Goal: Information Seeking & Learning: Understand process/instructions

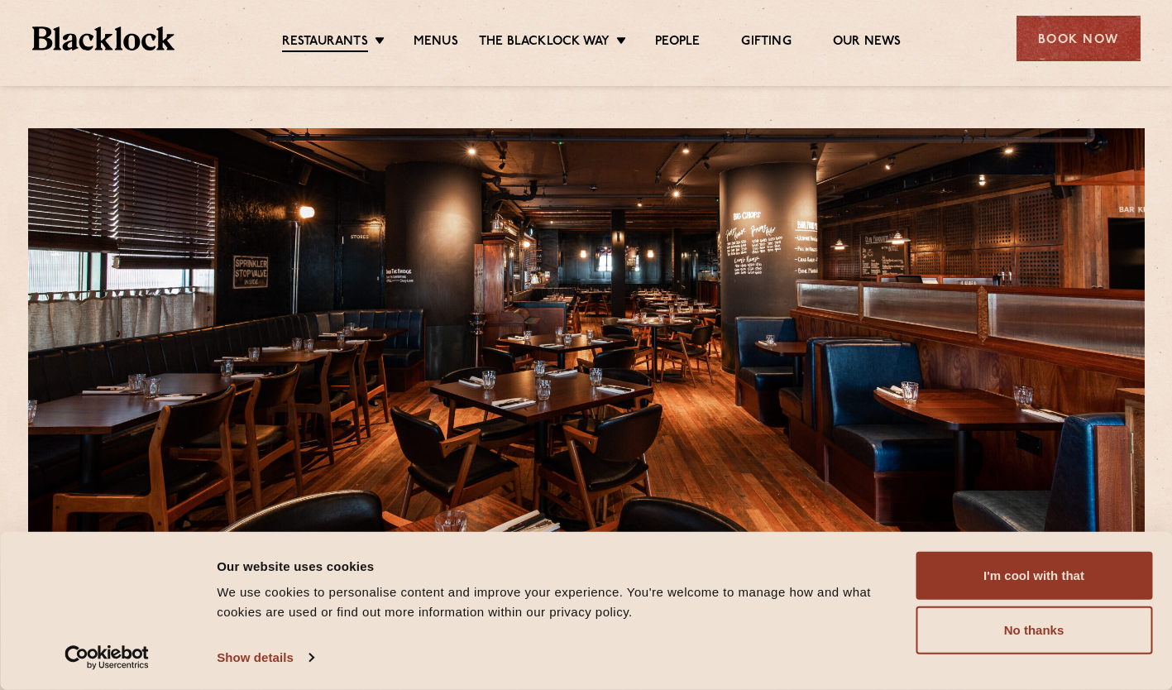
click at [978, 575] on button "I'm cool with that" at bounding box center [1033, 576] width 236 height 48
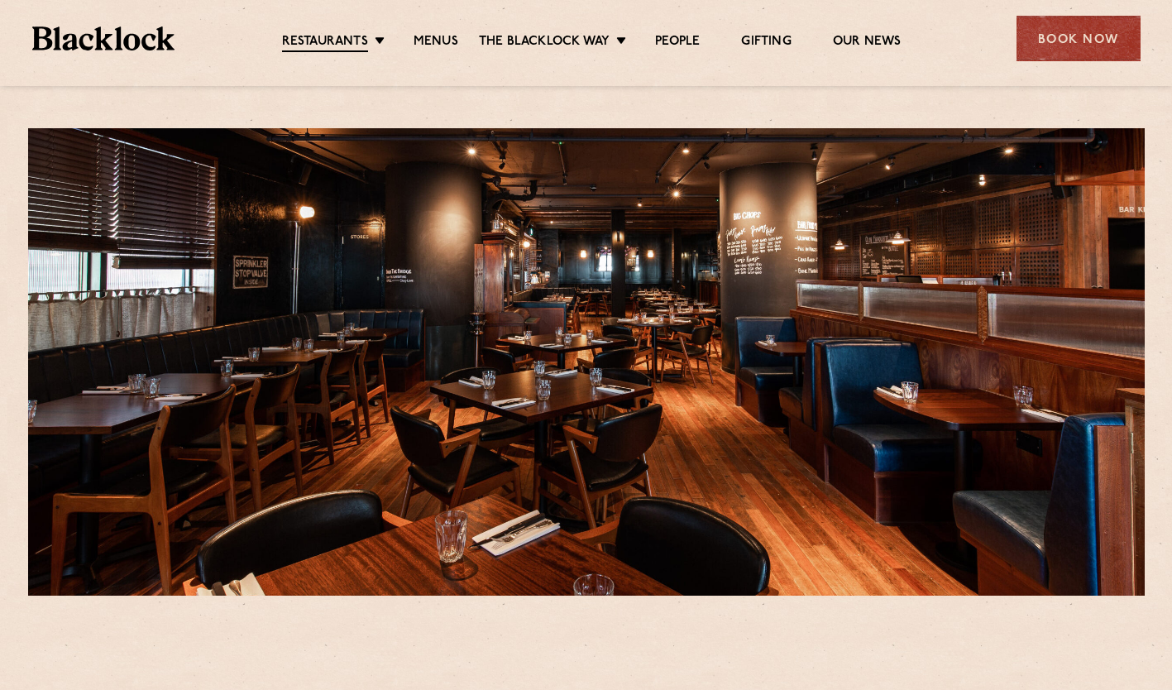
click at [443, 37] on link "Menus" at bounding box center [435, 42] width 45 height 17
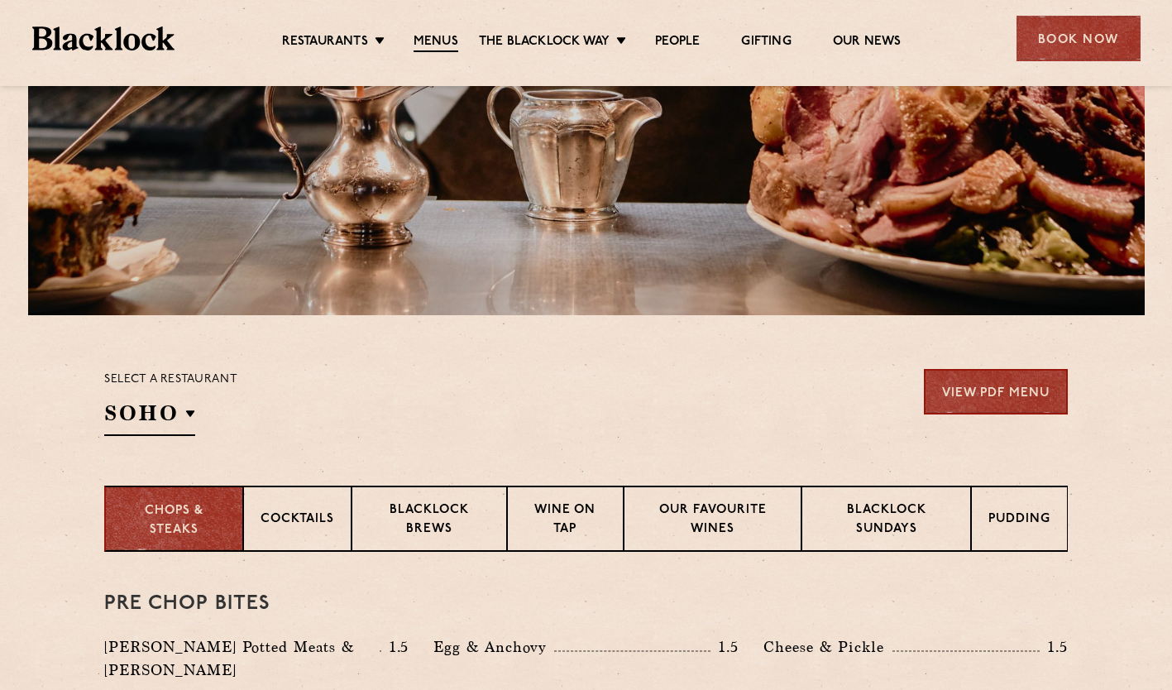
scroll to position [165, 0]
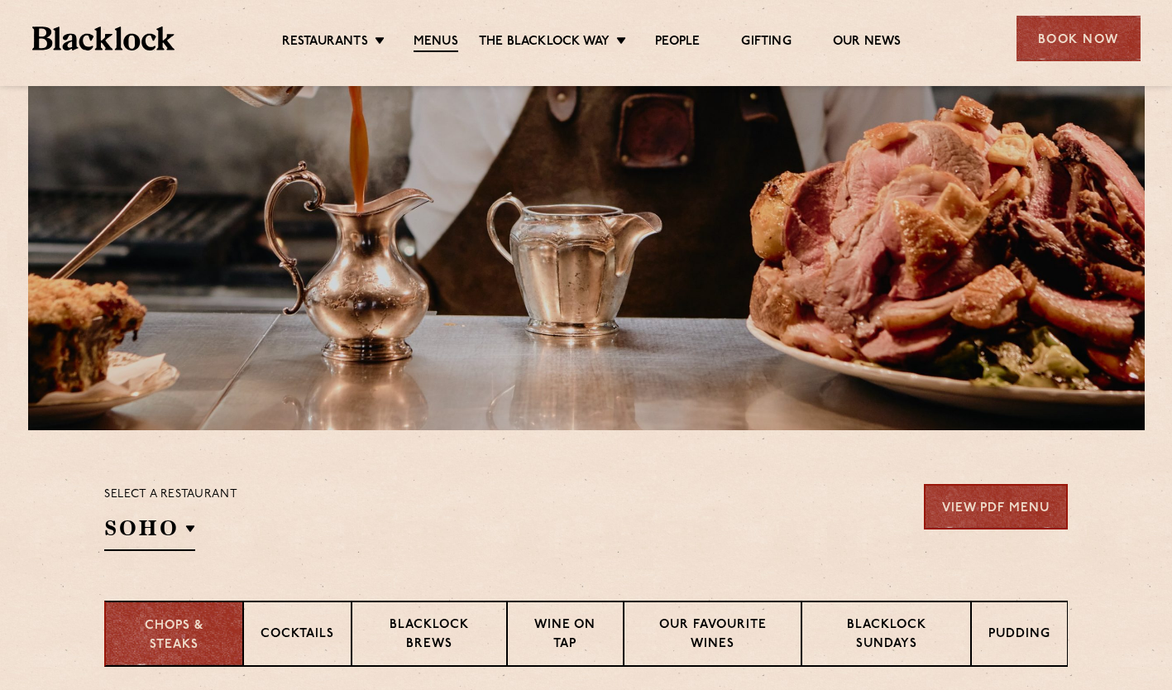
click at [0, 0] on link "[DATE] Roast" at bounding box center [0, 0] width 0 height 0
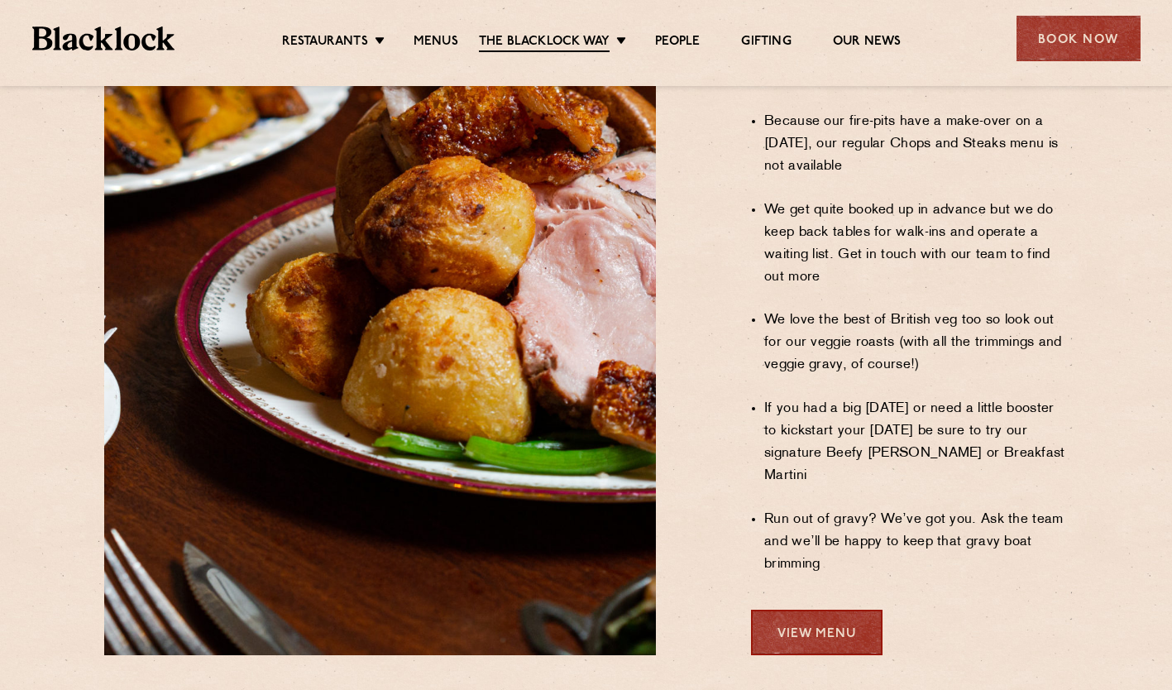
scroll to position [1323, 0]
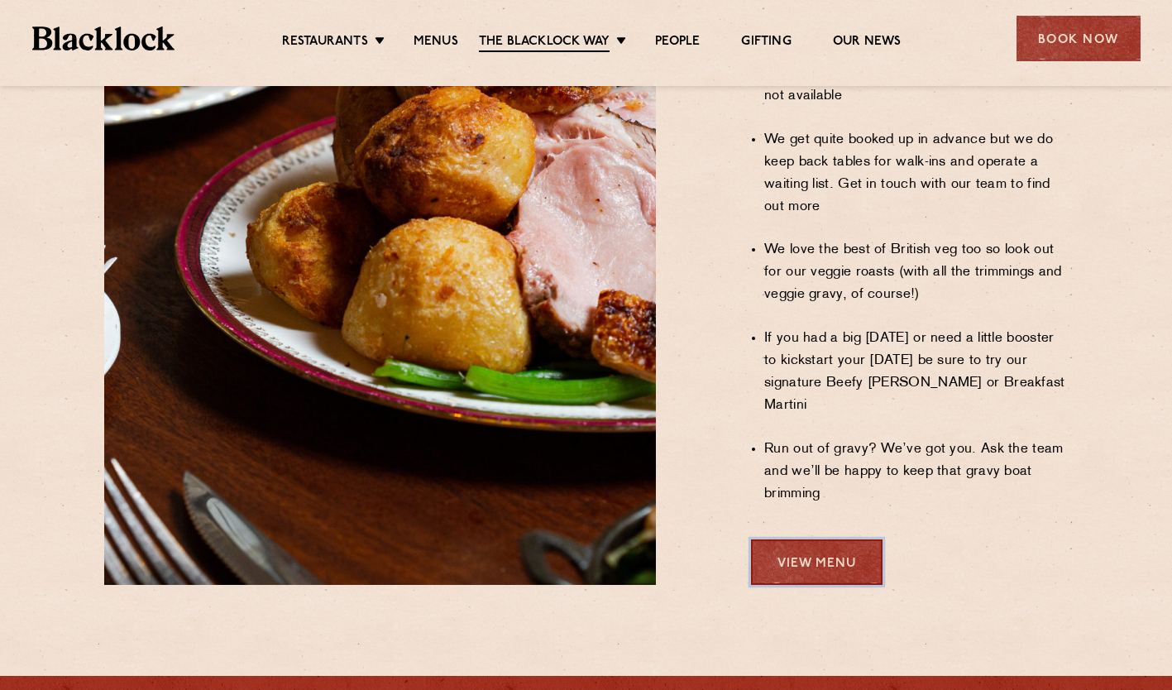
click at [794, 539] on link "View Menu" at bounding box center [816, 561] width 131 height 45
